Goal: Information Seeking & Learning: Learn about a topic

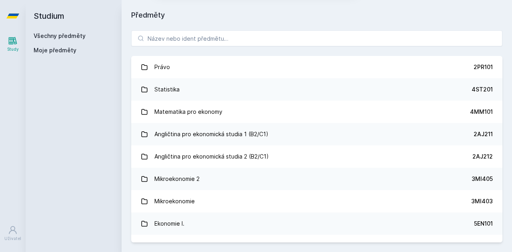
click at [210, 38] on div "[PERSON_NAME] dostávat tipy ohledně studia, nových testů, hodnocení učitelů a p…" at bounding box center [256, 36] width 181 height 52
click at [261, 49] on button "Ne" at bounding box center [257, 52] width 29 height 20
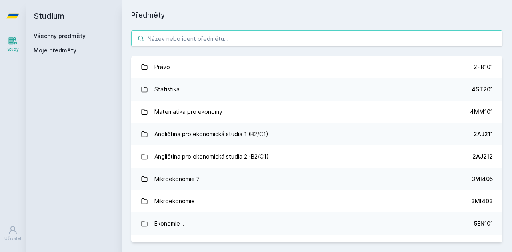
click at [214, 36] on input "search" at bounding box center [316, 38] width 371 height 16
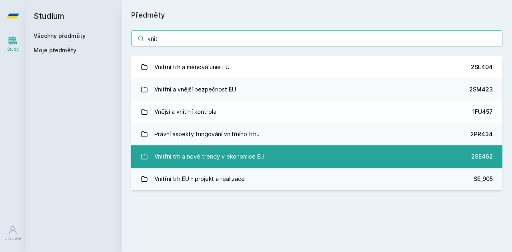
type input "vnit"
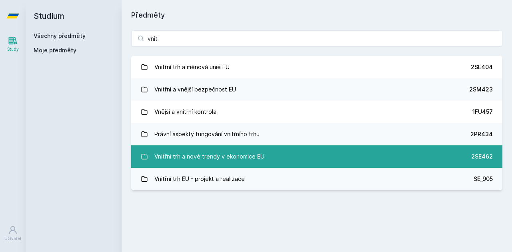
click at [223, 162] on div "Vnitřní trh a nové trendy v ekonomice EU" at bounding box center [209, 157] width 110 height 16
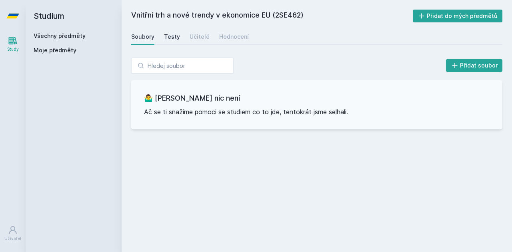
click at [169, 34] on div "Testy" at bounding box center [172, 37] width 16 height 8
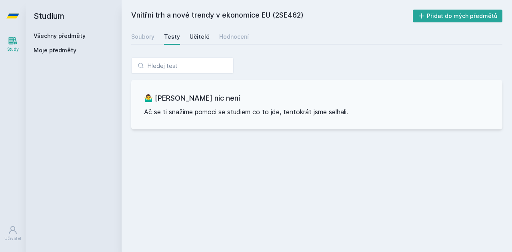
click at [192, 36] on div "Učitelé" at bounding box center [200, 37] width 20 height 8
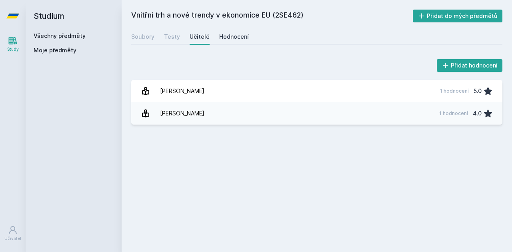
click at [234, 31] on link "Hodnocení" at bounding box center [234, 37] width 30 height 16
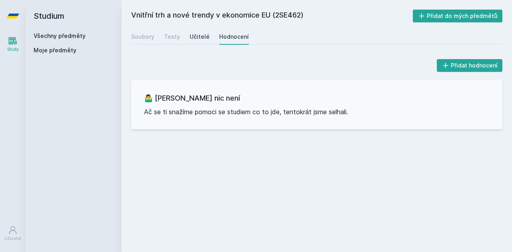
click at [190, 36] on div "Učitelé" at bounding box center [200, 37] width 20 height 8
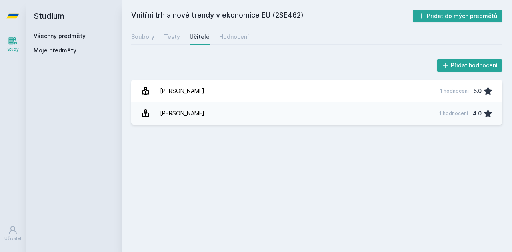
click at [308, 206] on div "Vnitřní trh a nové trendy v ekonomice EU (2SE462) Přidat do mých předmětů [GEOG…" at bounding box center [316, 126] width 371 height 233
